Goal: Transaction & Acquisition: Obtain resource

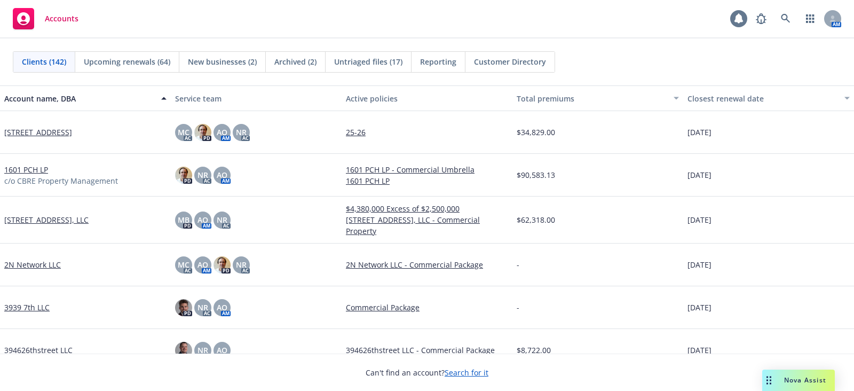
click at [683, 21] on icon at bounding box center [739, 19] width 9 height 10
click at [683, 17] on icon at bounding box center [786, 19] width 10 height 10
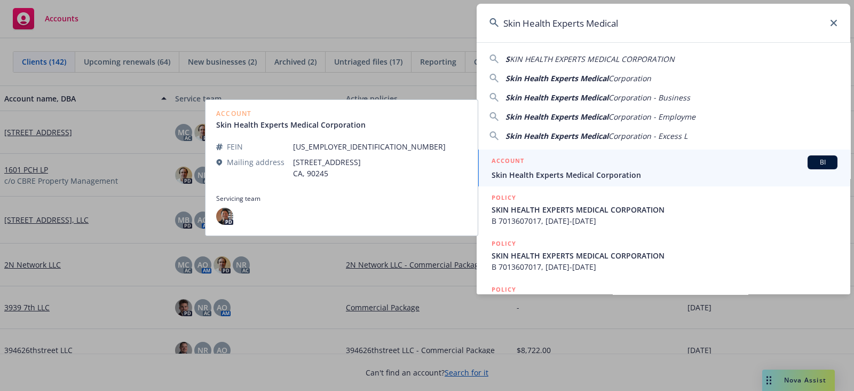
type input "Skin Health Experts Medical"
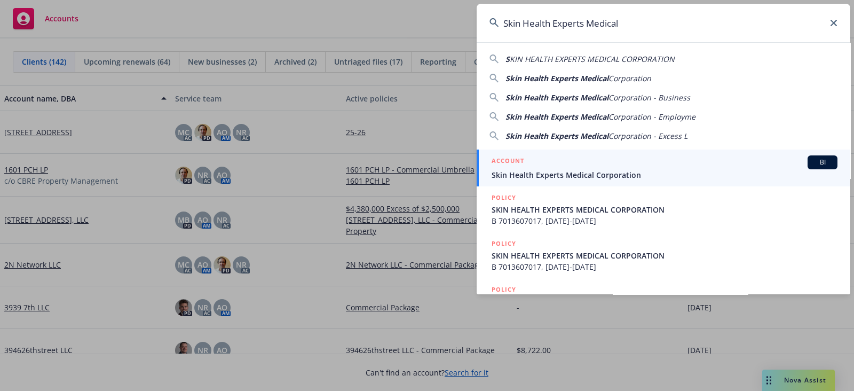
click at [683, 155] on div "ACCOUNT BI" at bounding box center [665, 162] width 346 height 14
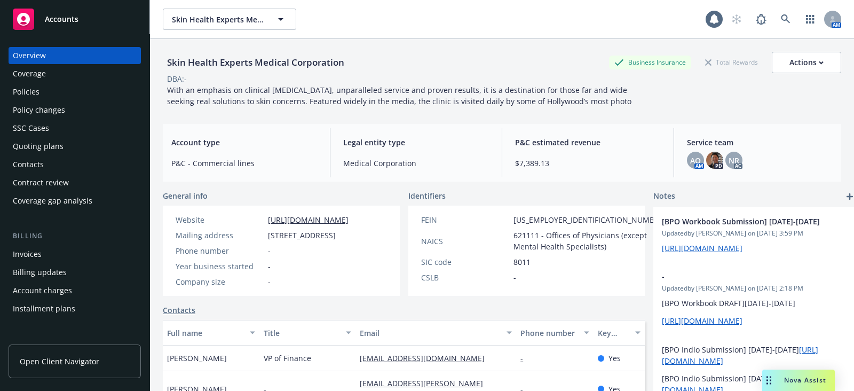
click at [43, 90] on div "Policies" at bounding box center [75, 91] width 124 height 17
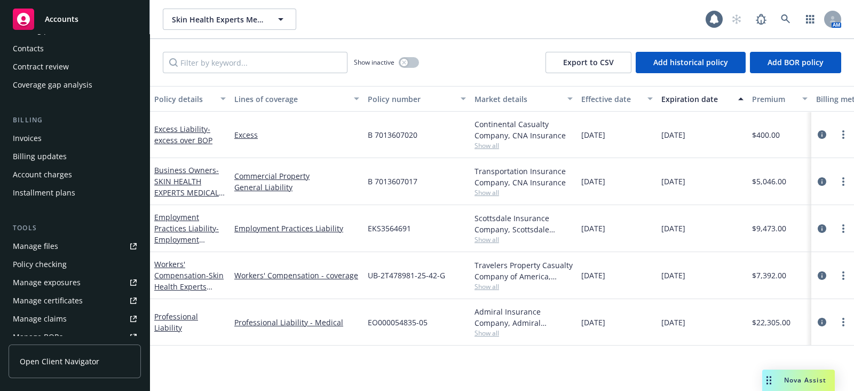
scroll to position [127, 0]
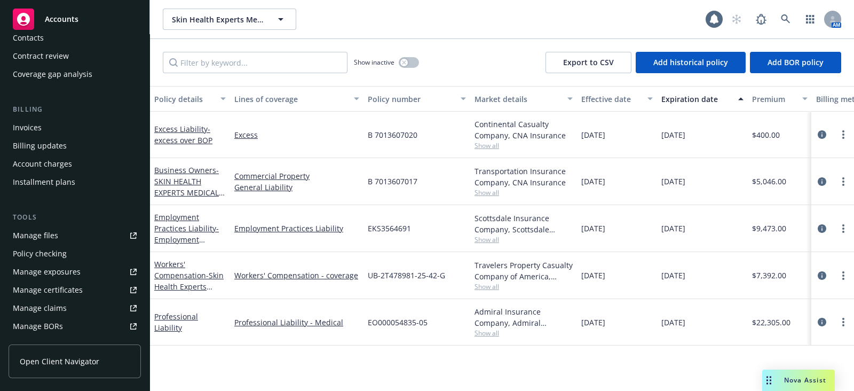
click at [68, 236] on link "Manage files" at bounding box center [75, 235] width 132 height 17
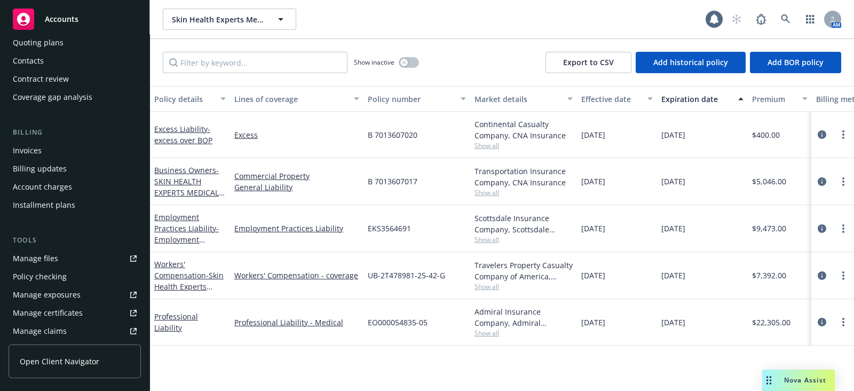
scroll to position [0, 0]
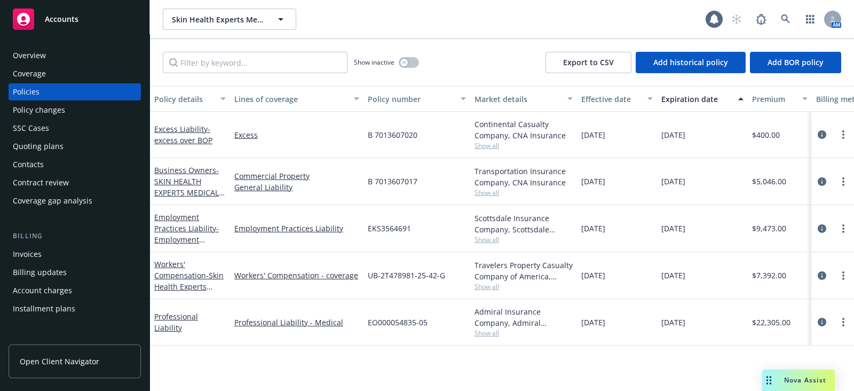
click at [106, 47] on div "Overview" at bounding box center [75, 55] width 124 height 17
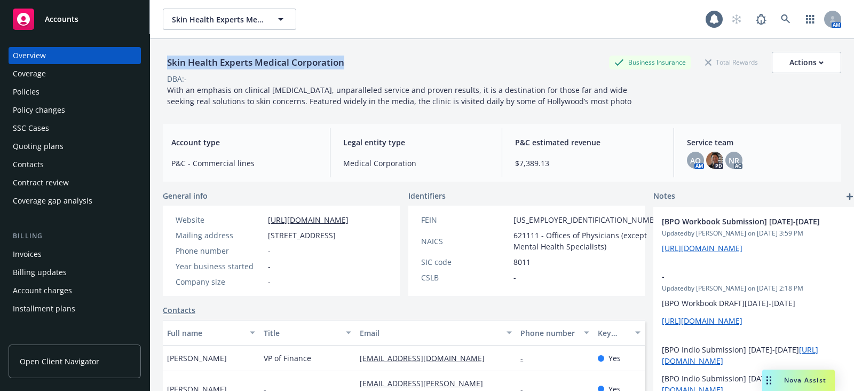
drag, startPoint x: 345, startPoint y: 65, endPoint x: 156, endPoint y: 54, distance: 189.4
click at [156, 54] on div "Skin Health Experts Medical Corporation Business Insurance Total Rewards Action…" at bounding box center [502, 234] width 704 height 391
copy div "Skin Health Experts Medical Corporation"
click at [683, 12] on div "Skin Health Experts Medical Corporation Skin Health Experts Medical Corporation" at bounding box center [434, 19] width 543 height 21
click at [683, 29] on div "1 AM" at bounding box center [774, 19] width 136 height 21
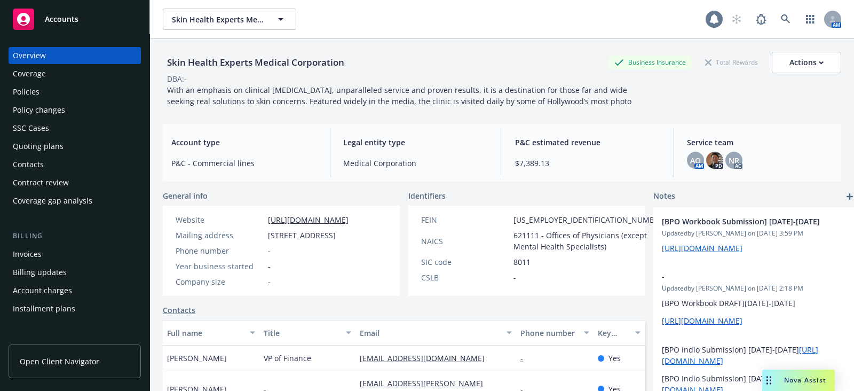
click at [683, 23] on icon at bounding box center [714, 19] width 9 height 10
click at [48, 93] on div "Policies" at bounding box center [75, 91] width 124 height 17
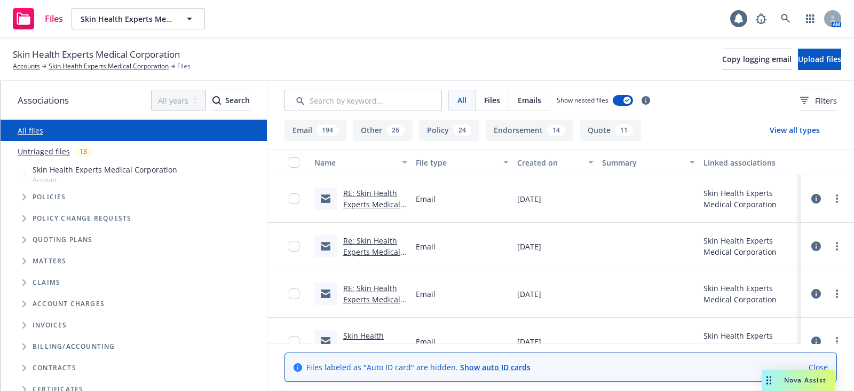
click at [22, 197] on icon "Tree Example" at bounding box center [24, 197] width 4 height 6
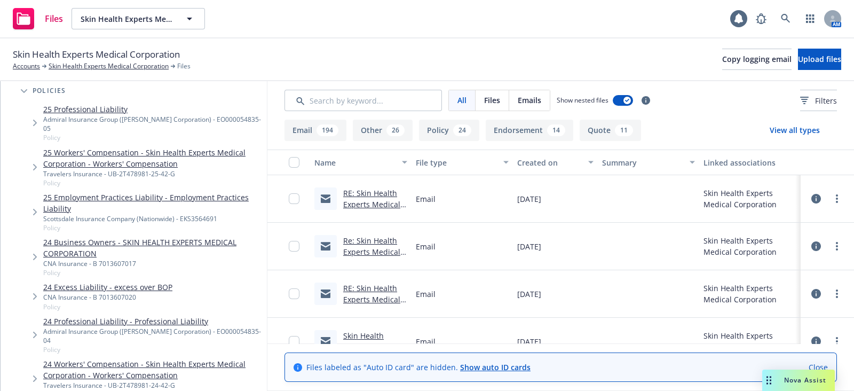
scroll to position [112, 0]
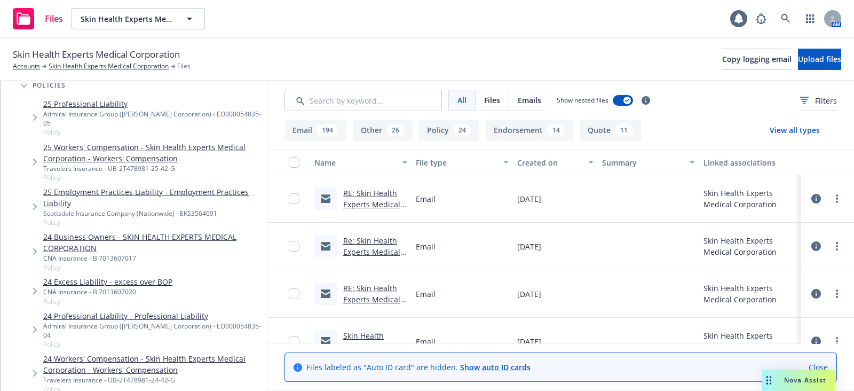
click at [167, 239] on link "24 Business Owners - SKIN HEALTH EXPERTS MEDICAL CORPORATION" at bounding box center [152, 242] width 219 height 22
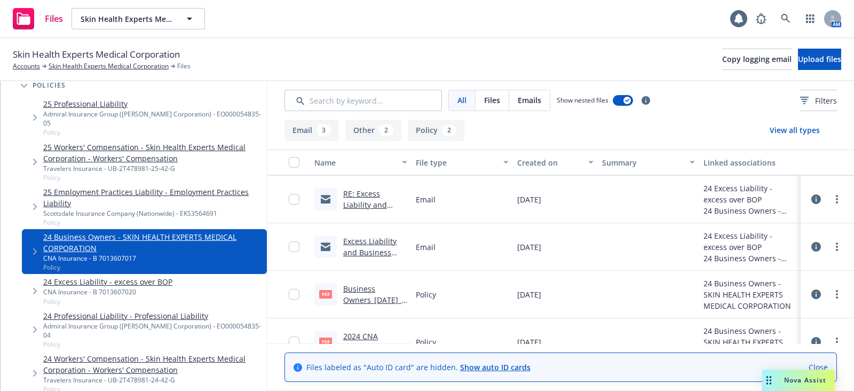
scroll to position [147, 0]
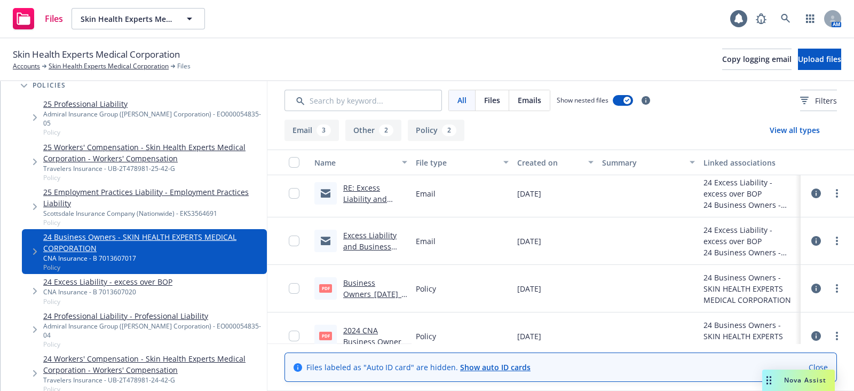
click at [368, 290] on link "Business Owners_[DATE]_Skin Health Experts Medical Corporation.pdf" at bounding box center [374, 305] width 62 height 55
click at [152, 281] on link "24 Excess Liability - excess over BOP" at bounding box center [107, 281] width 129 height 11
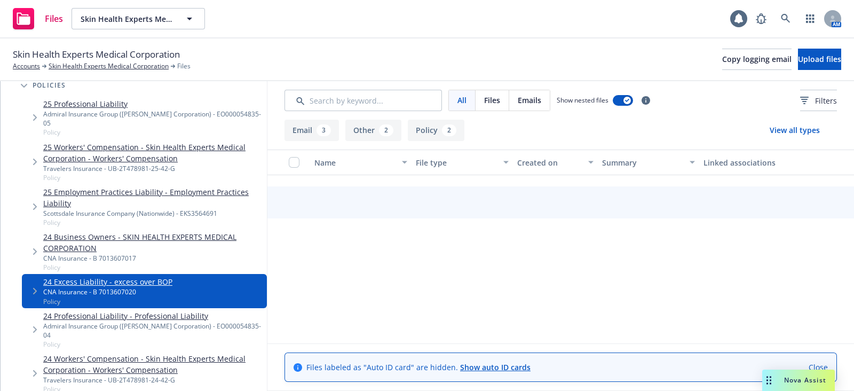
scroll to position [115, 0]
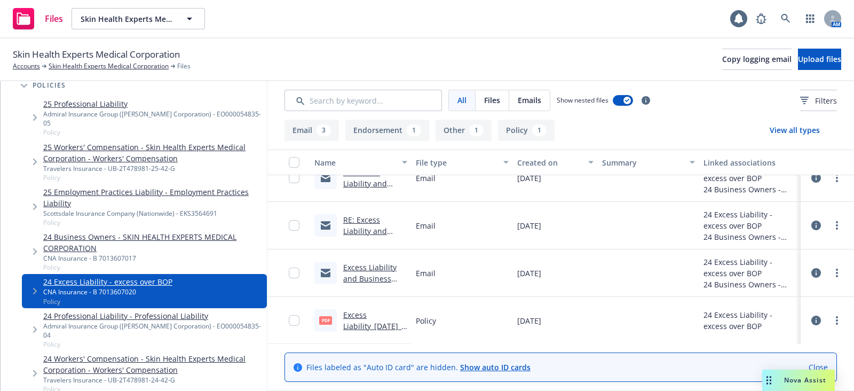
click at [352, 327] on link "Excess Liability_[DATE]_Skin Health Experts Medical Corporation.pdf" at bounding box center [374, 337] width 62 height 55
